Goal: Transaction & Acquisition: Purchase product/service

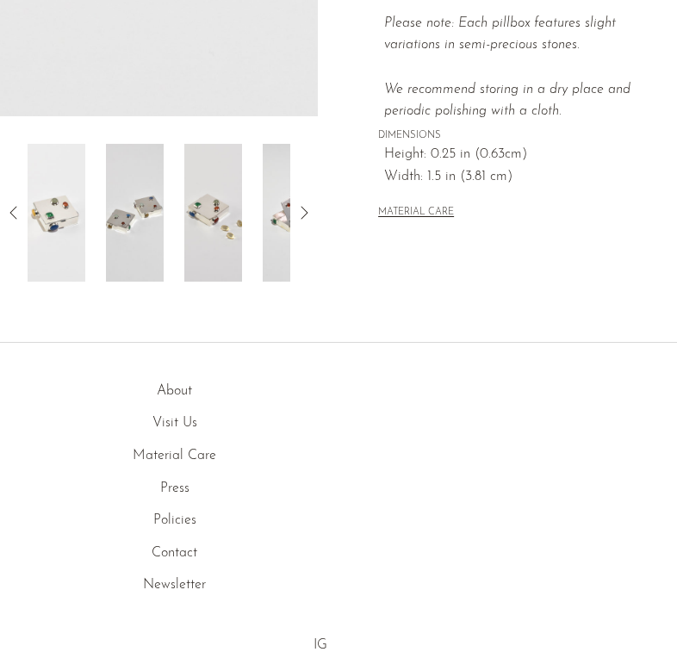
scroll to position [622, 0]
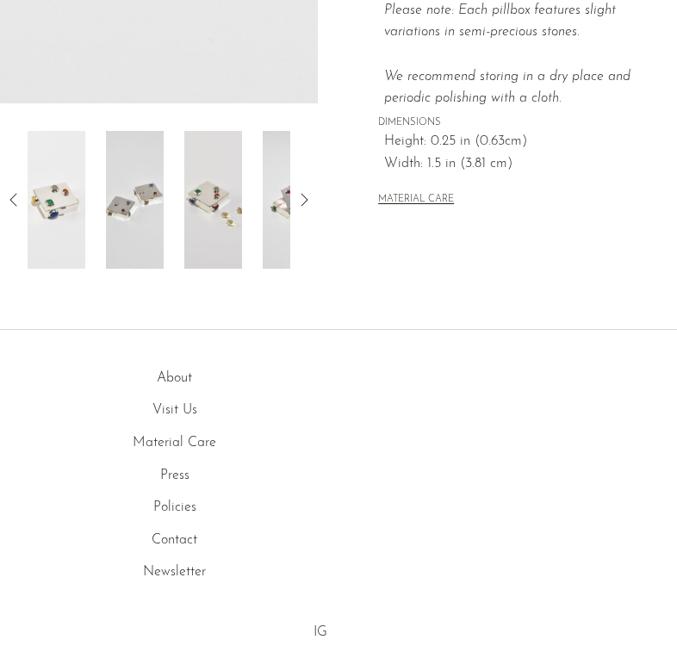
click at [210, 236] on img at bounding box center [213, 200] width 58 height 138
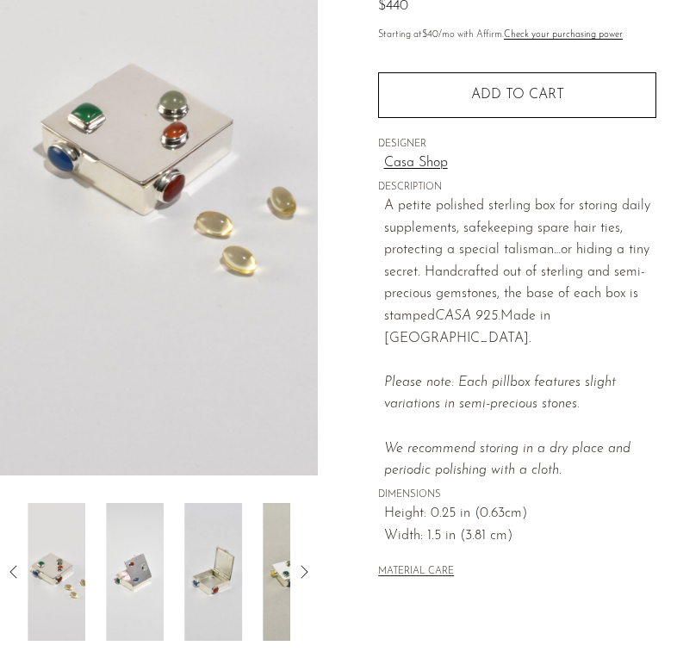
scroll to position [243, 0]
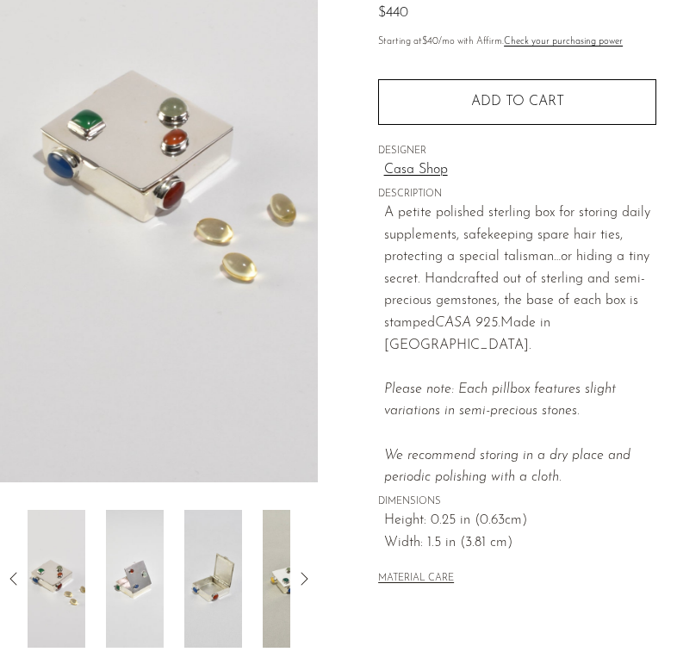
click at [154, 559] on img at bounding box center [135, 579] width 58 height 138
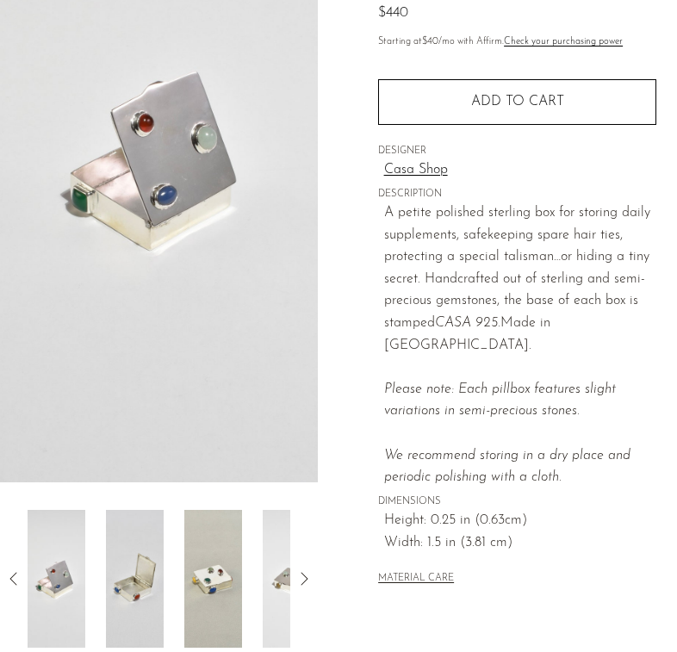
scroll to position [346, 0]
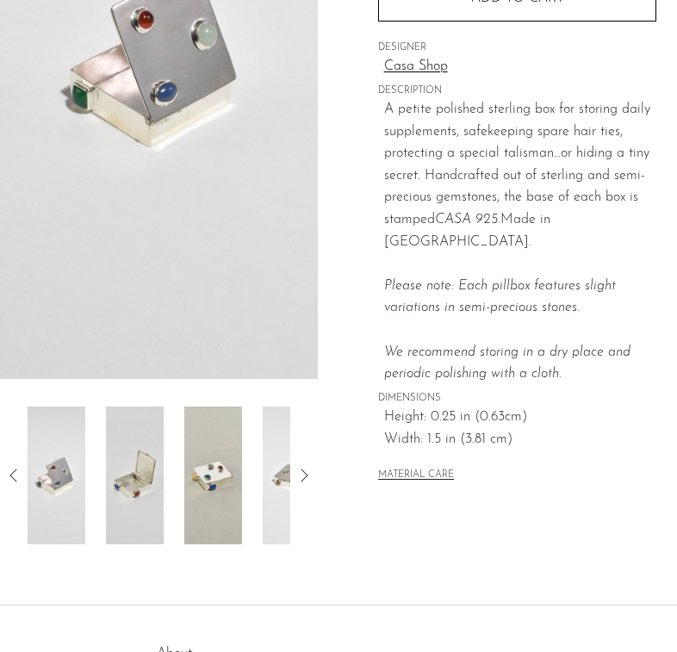
click at [154, 520] on img at bounding box center [135, 475] width 58 height 138
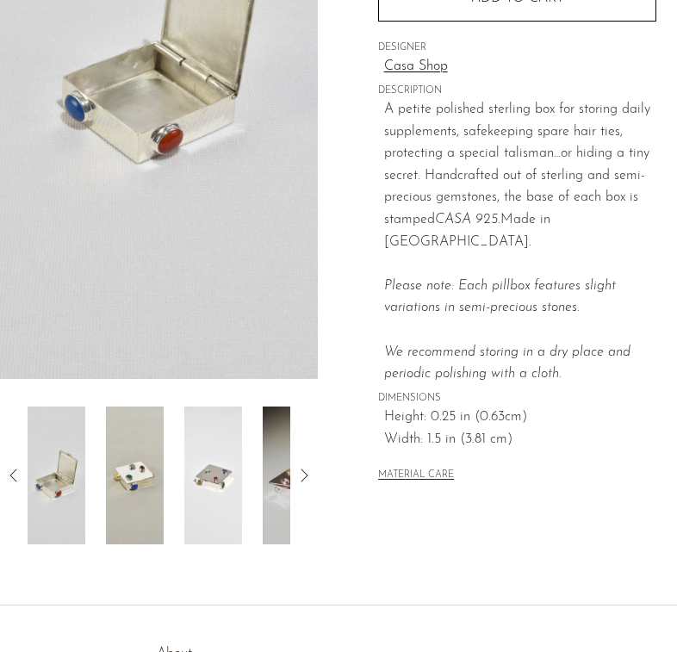
click at [194, 505] on img at bounding box center [213, 475] width 58 height 138
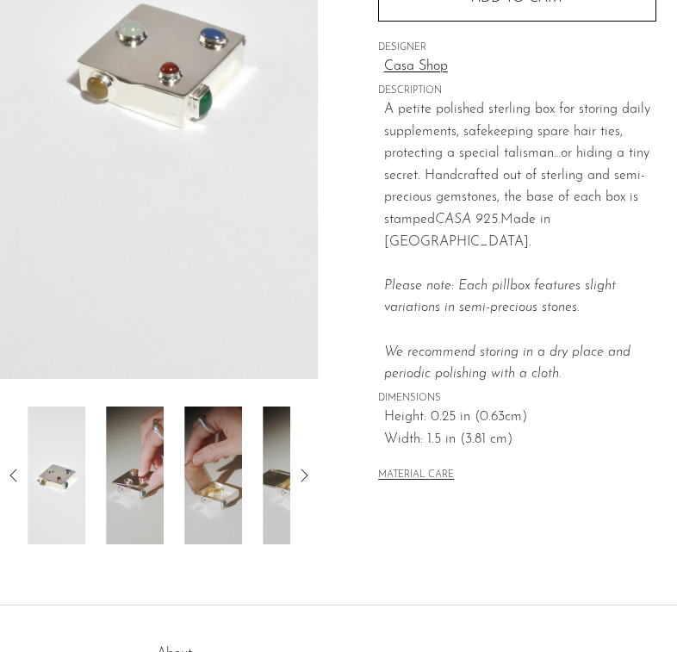
click at [221, 511] on img at bounding box center [213, 475] width 58 height 138
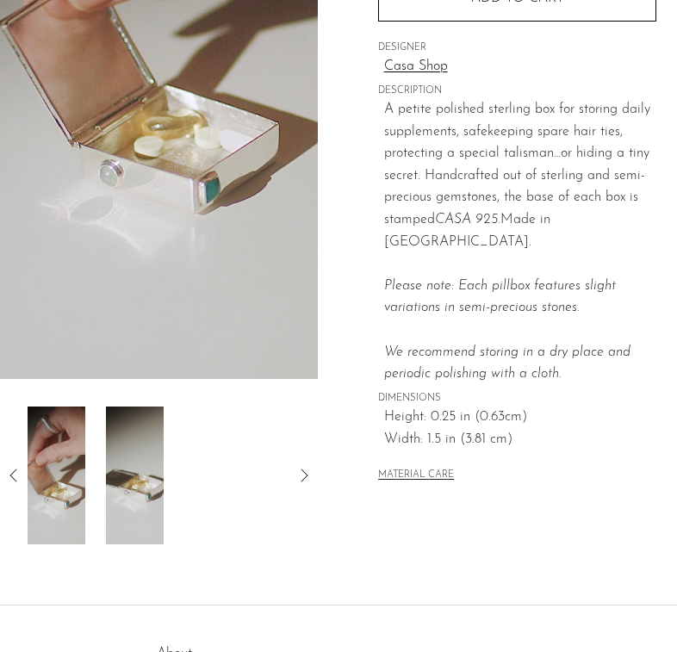
click at [221, 511] on div at bounding box center [159, 475] width 263 height 138
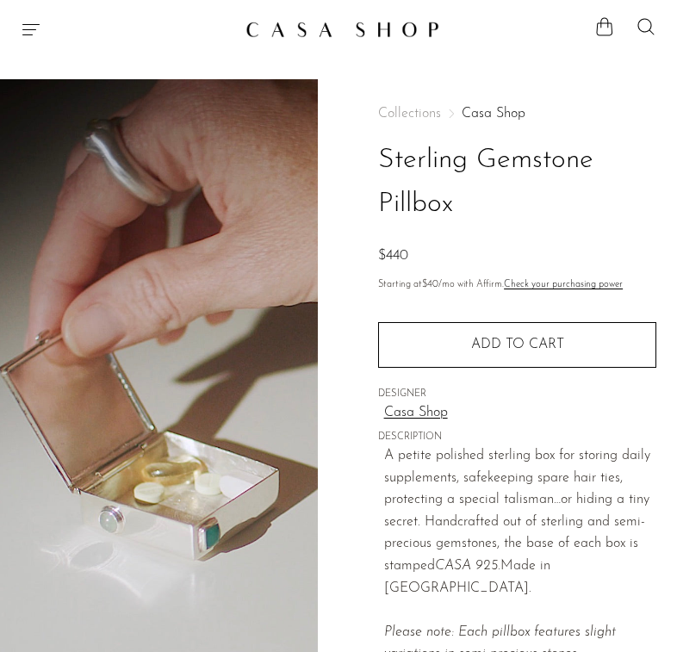
scroll to position [0, 0]
click at [310, 27] on img at bounding box center [342, 29] width 194 height 17
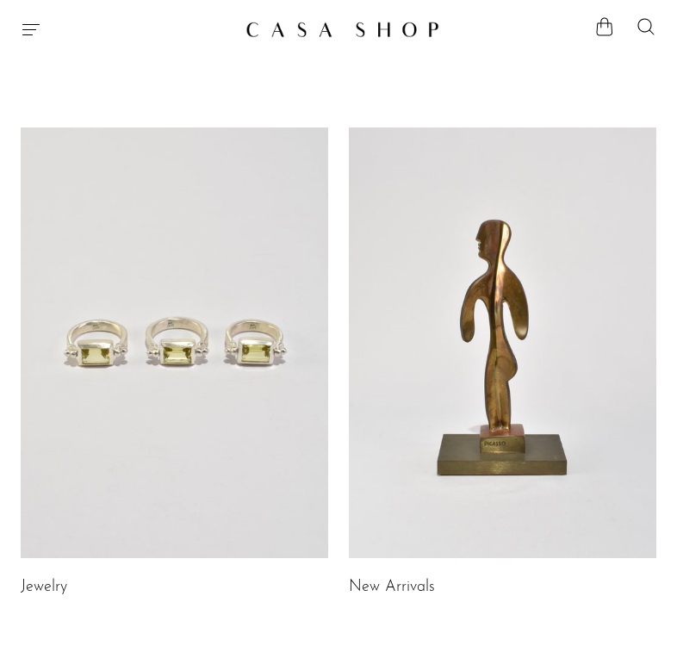
click at [204, 359] on link at bounding box center [174, 342] width 307 height 431
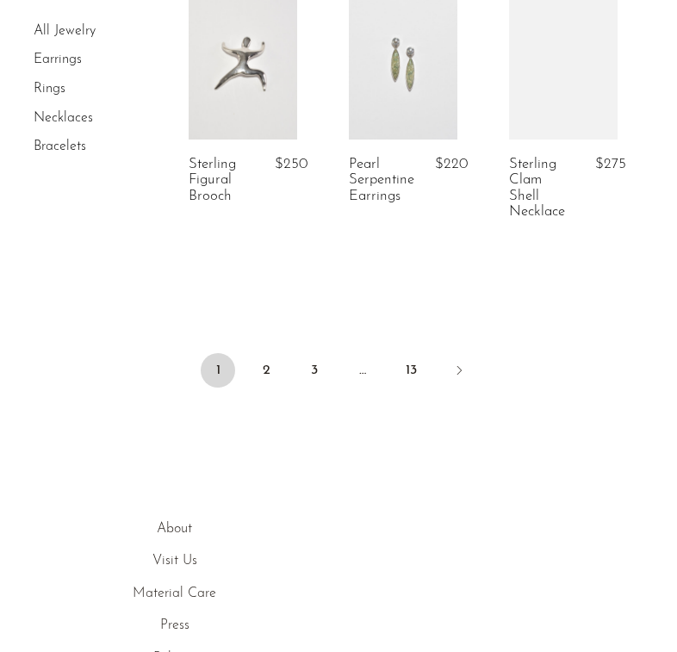
scroll to position [3238, 0]
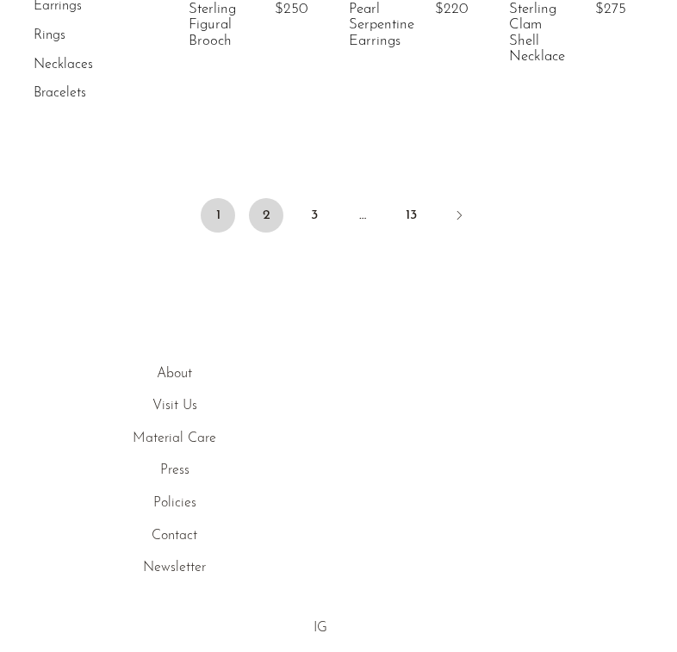
click at [270, 198] on link "2" at bounding box center [266, 215] width 34 height 34
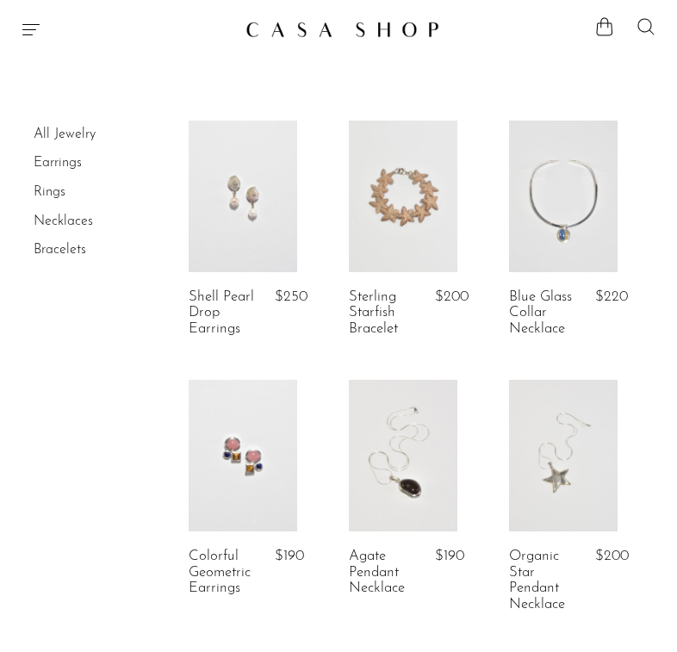
click at [647, 31] on icon at bounding box center [645, 26] width 16 height 16
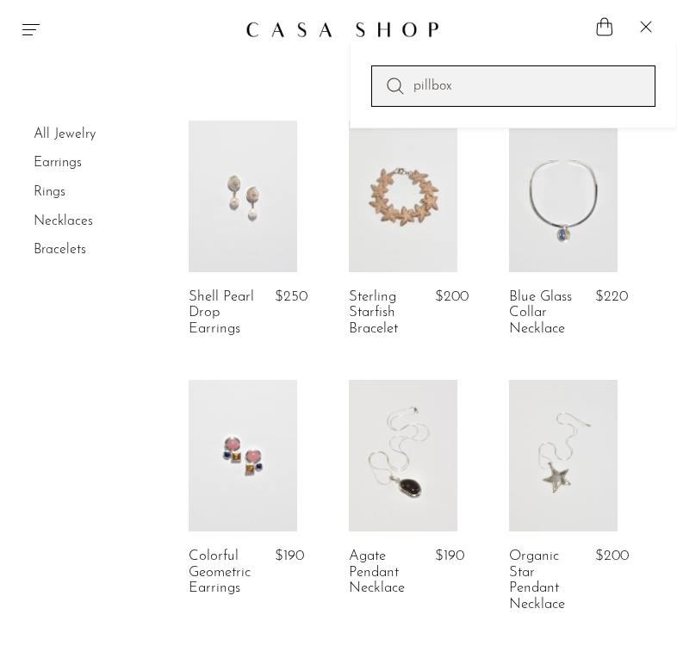
type input "pillbox"
